Goal: Task Accomplishment & Management: Manage account settings

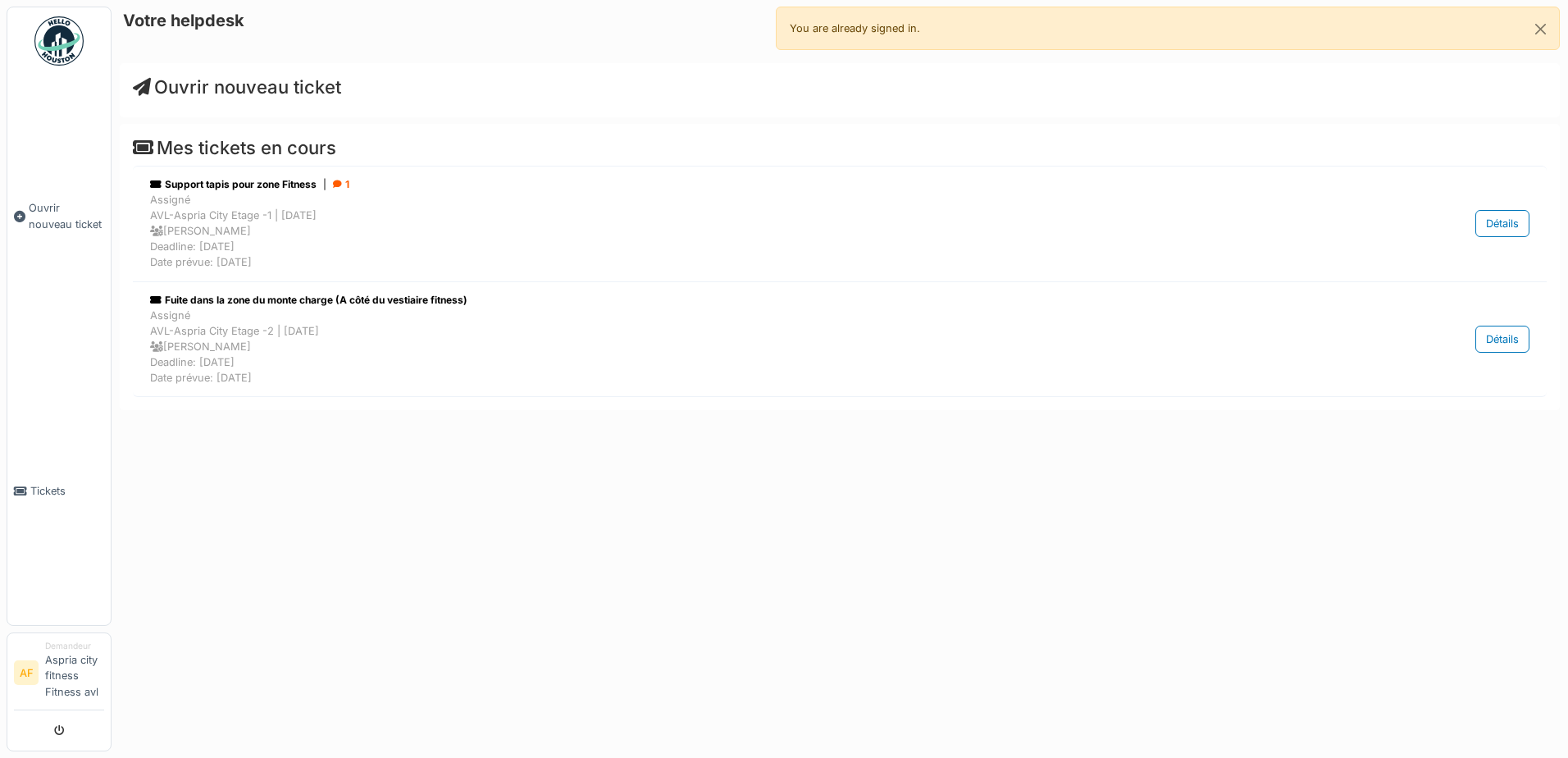
click at [59, 659] on li "Demandeur Aspria city fitness Fitness avl" at bounding box center [75, 673] width 59 height 67
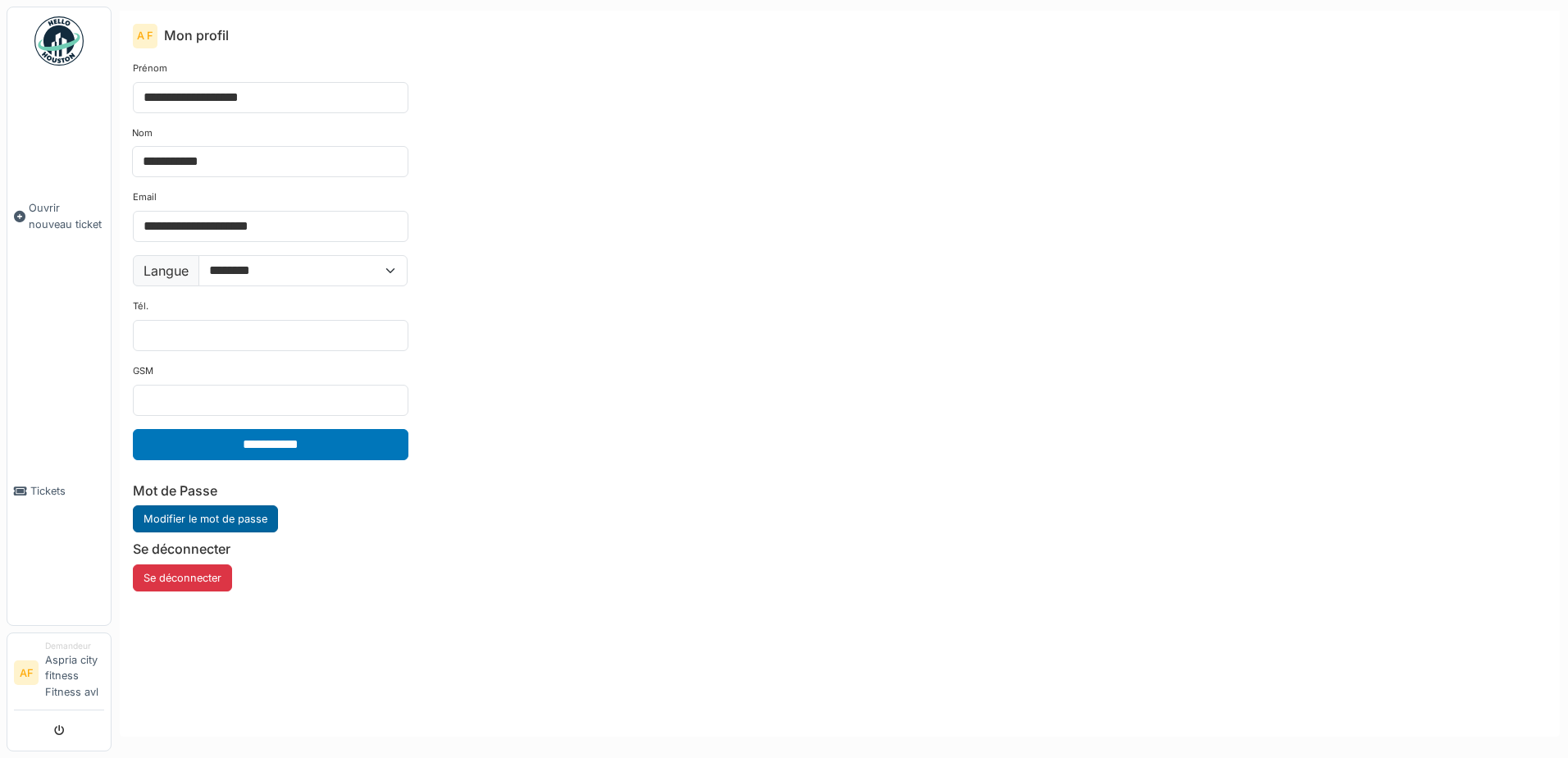
click at [248, 511] on link "Modifier le mot de passe" at bounding box center [205, 518] width 145 height 27
